Goal: Navigation & Orientation: Find specific page/section

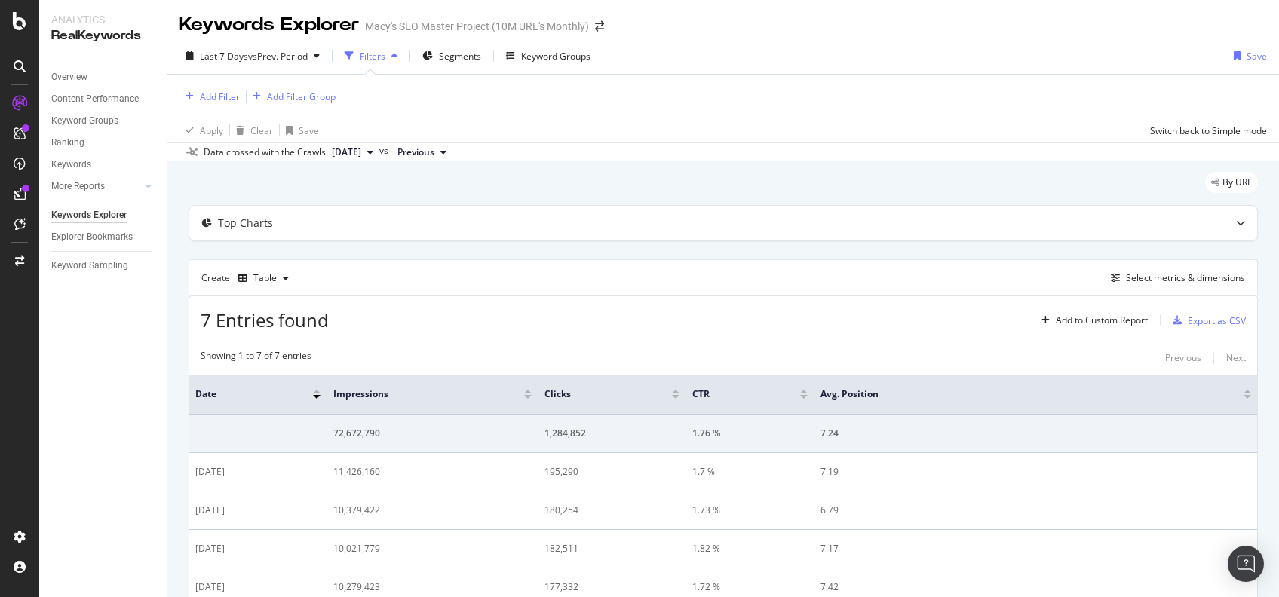
scroll to position [97, 0]
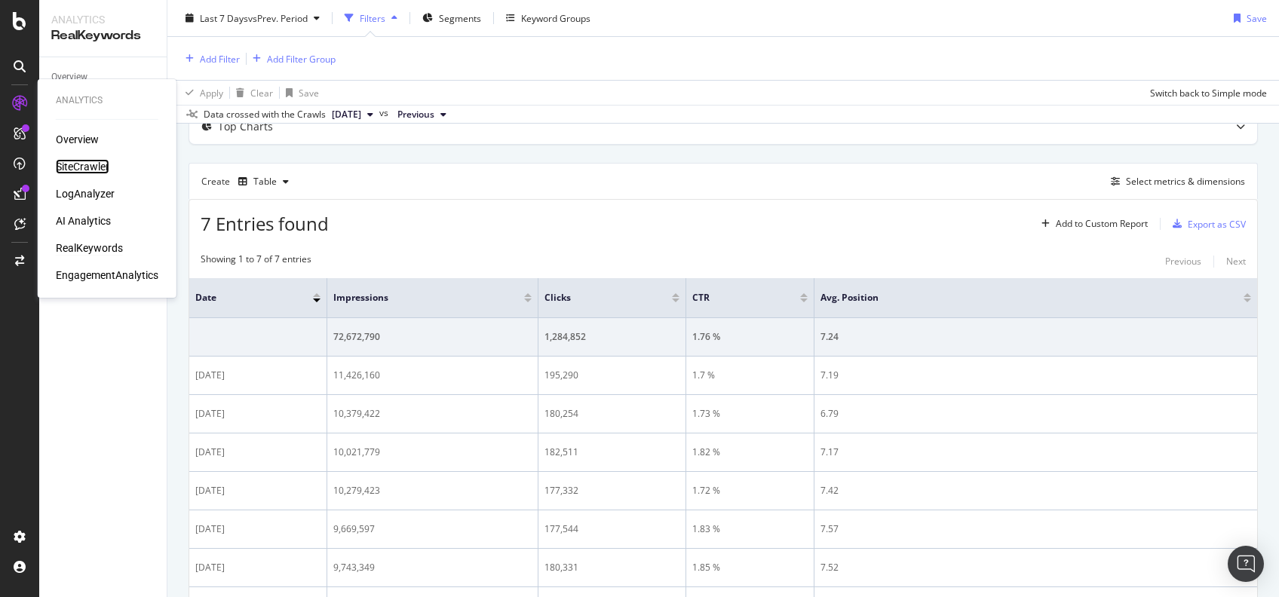
click at [82, 163] on div "SiteCrawler" at bounding box center [83, 166] width 54 height 15
